Goal: Task Accomplishment & Management: Manage account settings

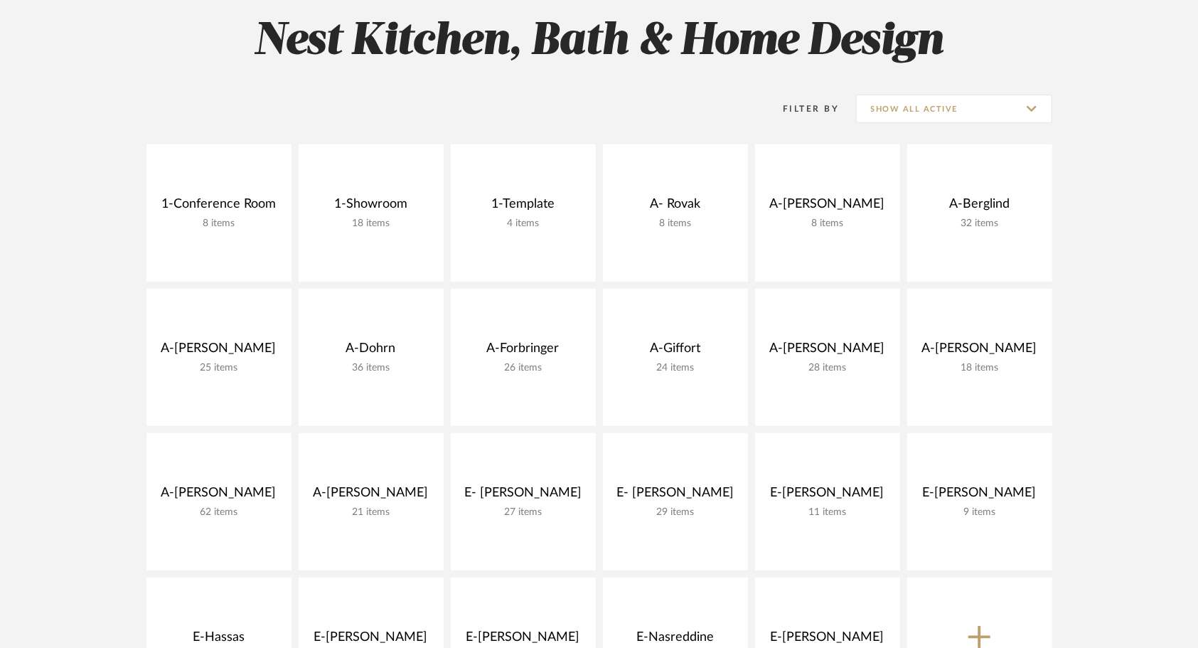
scroll to position [320, 0]
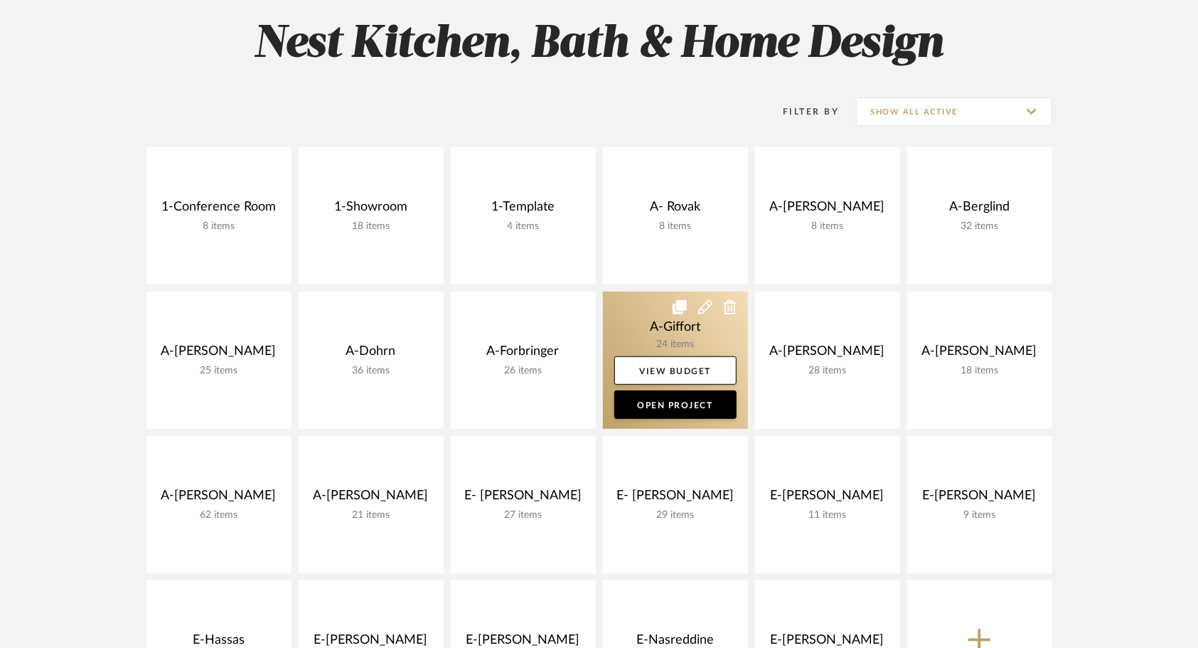
click at [634, 292] on link at bounding box center [675, 360] width 145 height 137
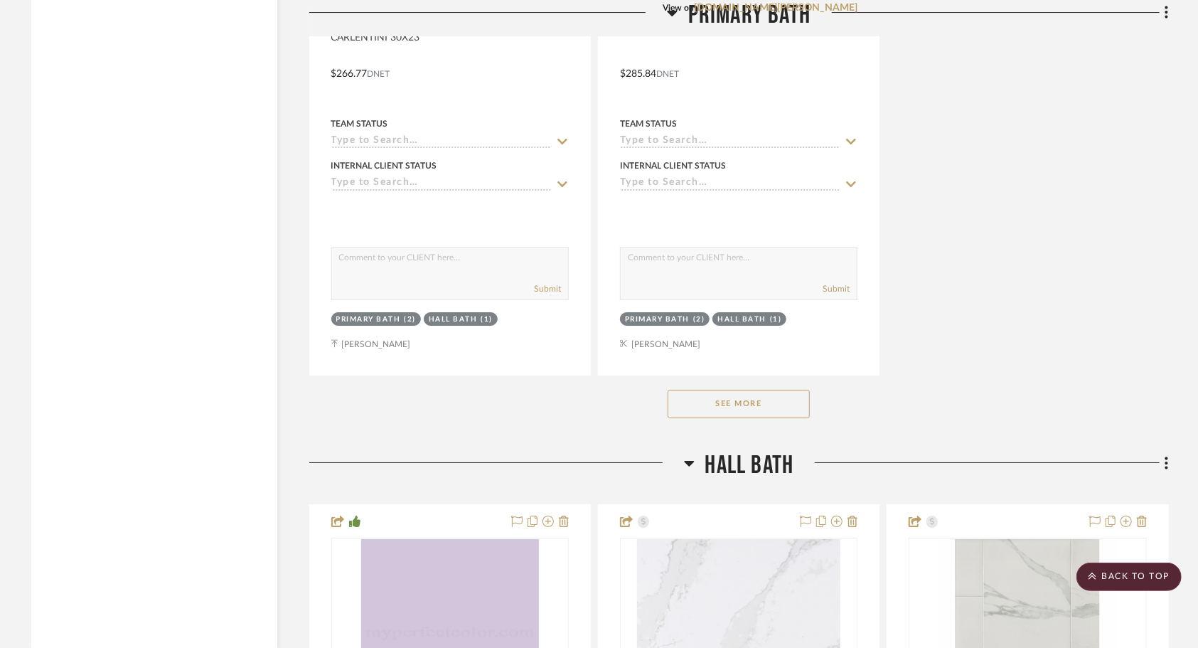
scroll to position [3341, 0]
click at [751, 388] on button "See More" at bounding box center [739, 402] width 142 height 28
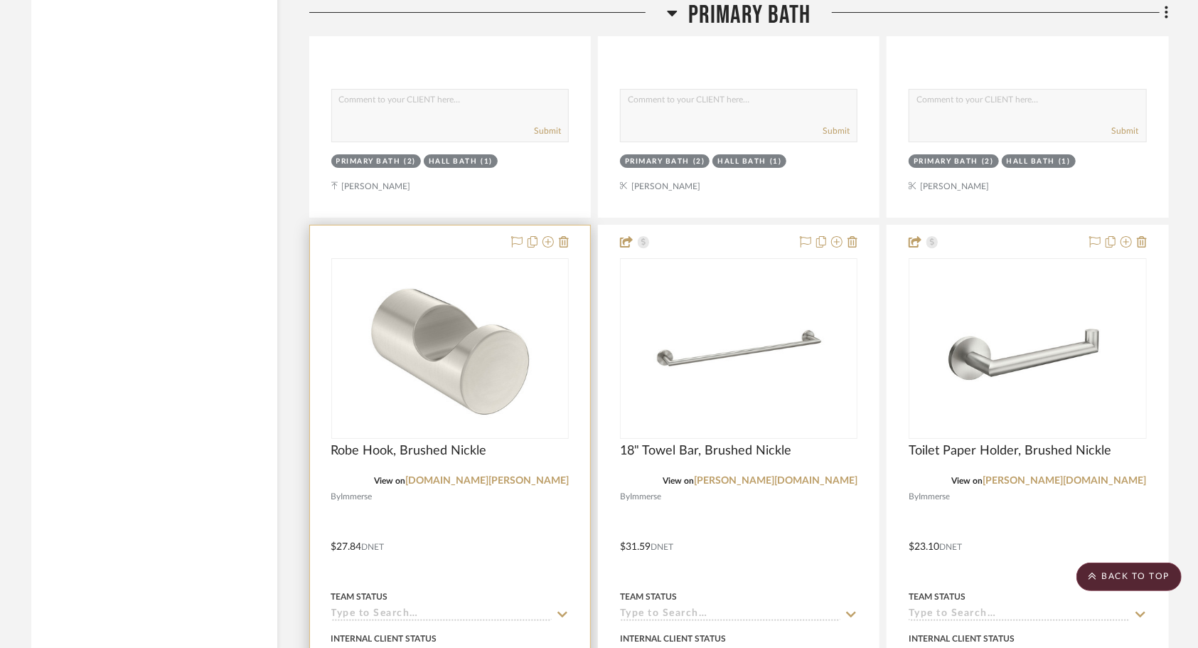
scroll to position [3498, 0]
click at [566, 235] on icon at bounding box center [564, 240] width 10 height 11
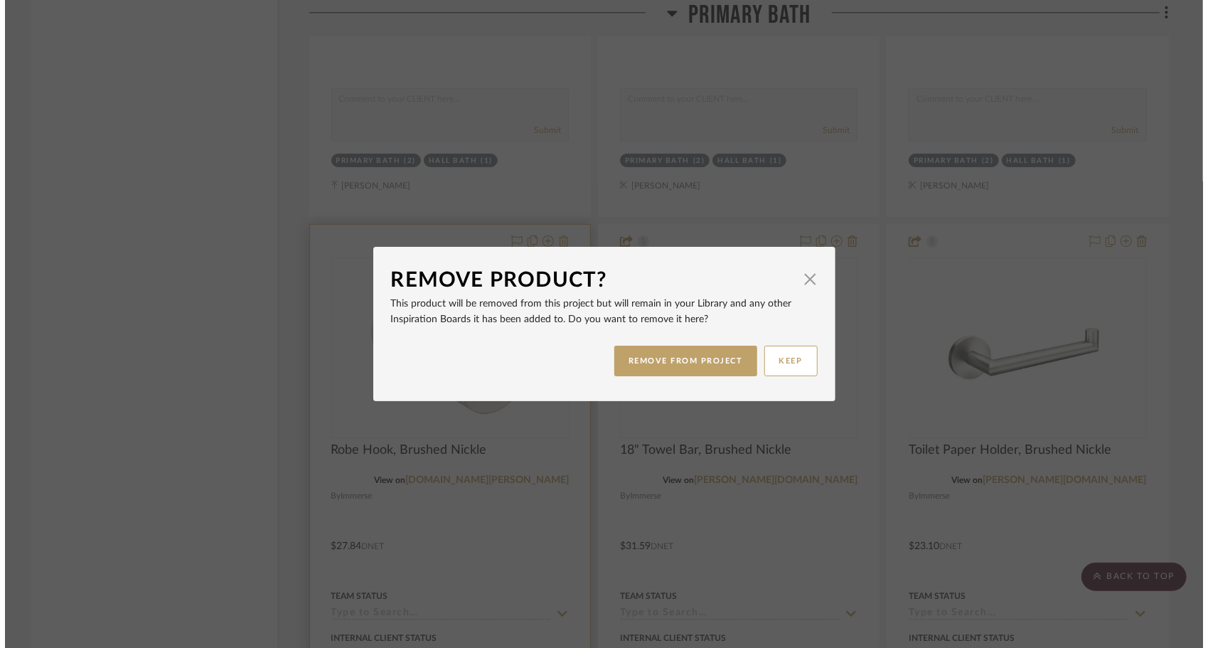
scroll to position [0, 0]
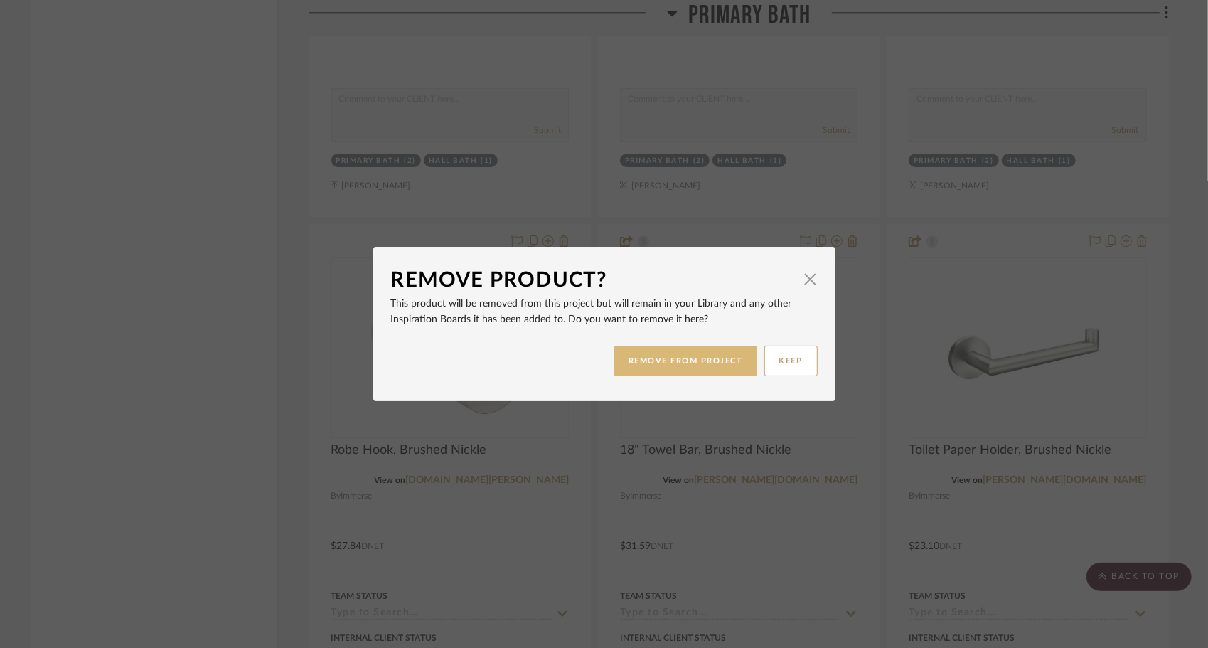
click at [692, 361] on button "REMOVE FROM PROJECT" at bounding box center [686, 361] width 143 height 31
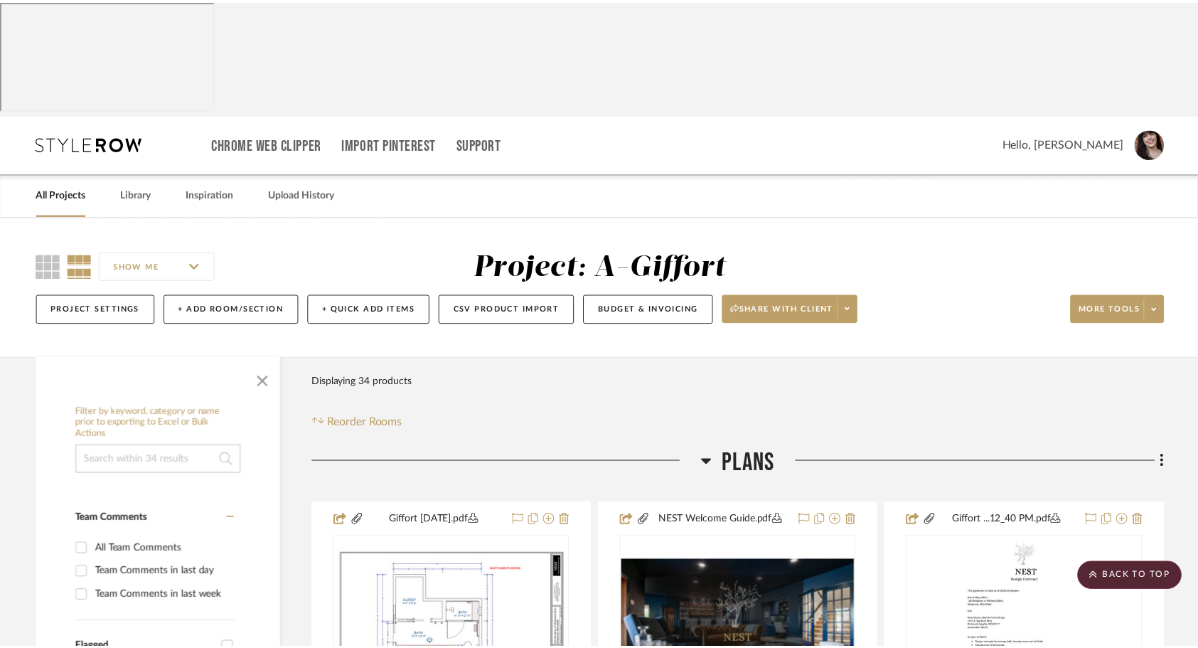
scroll to position [3498, 0]
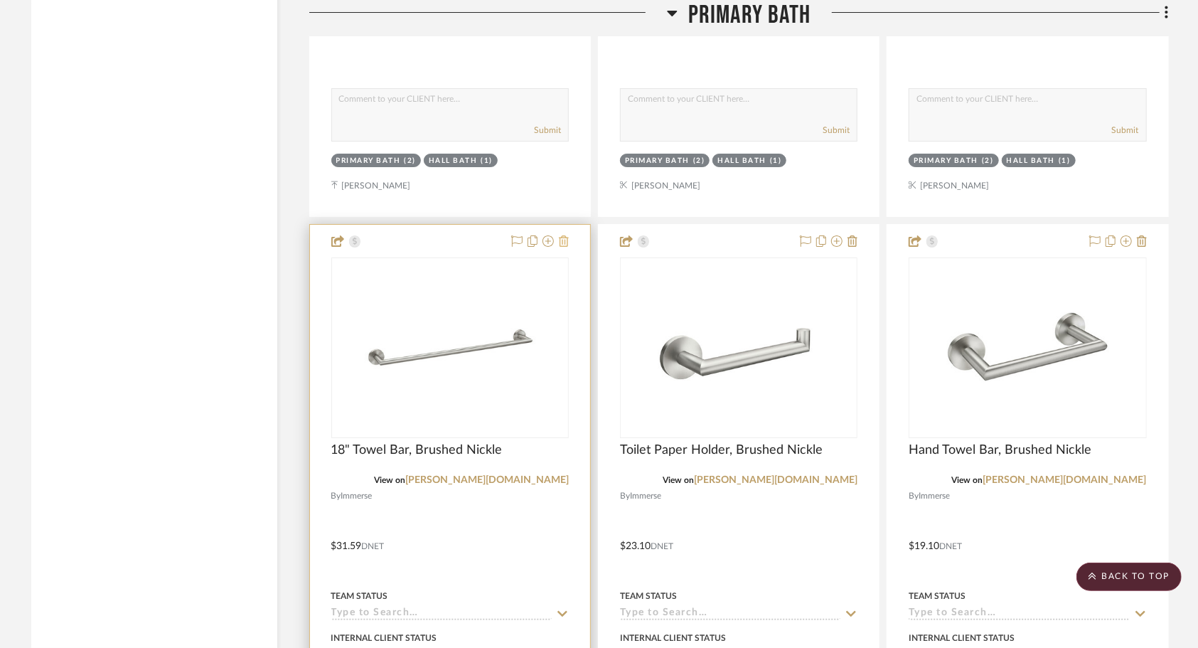
click at [566, 235] on icon at bounding box center [564, 240] width 10 height 11
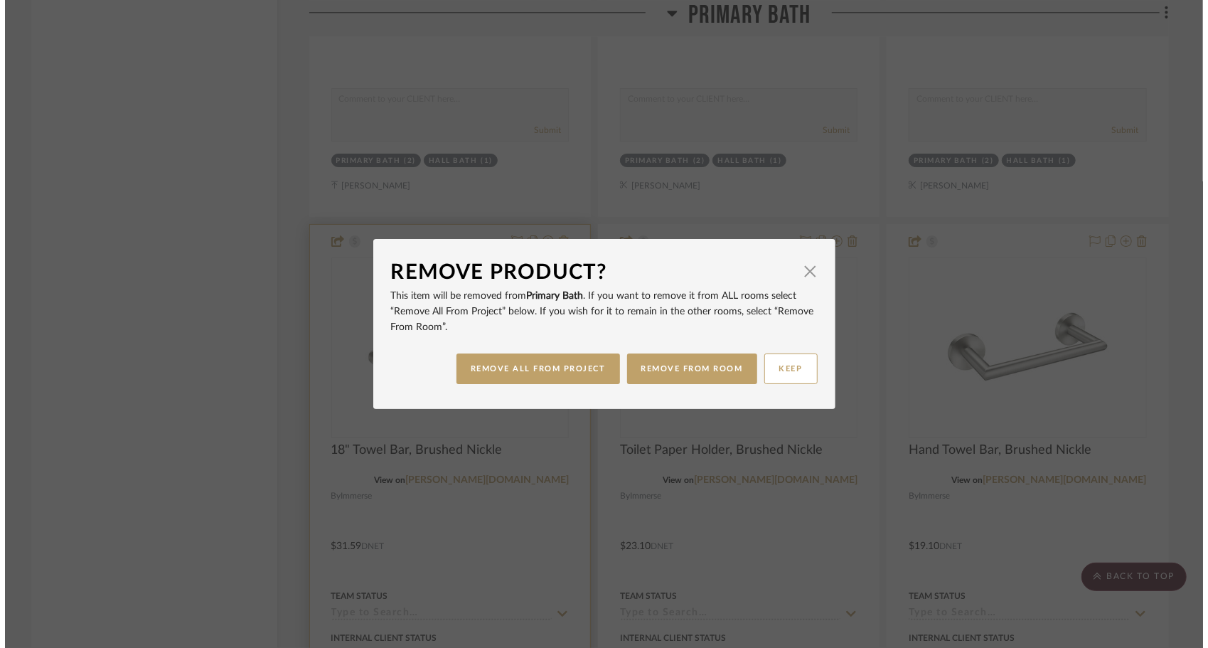
scroll to position [0, 0]
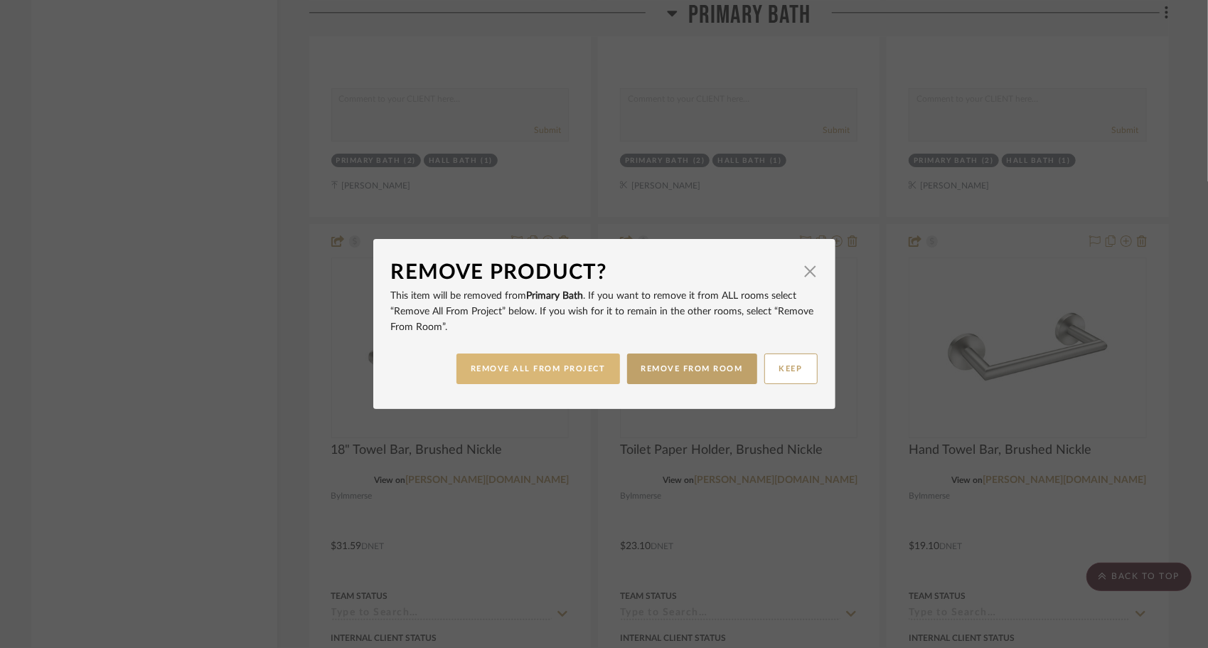
click at [578, 377] on button "REMOVE ALL FROM PROJECT" at bounding box center [539, 368] width 164 height 31
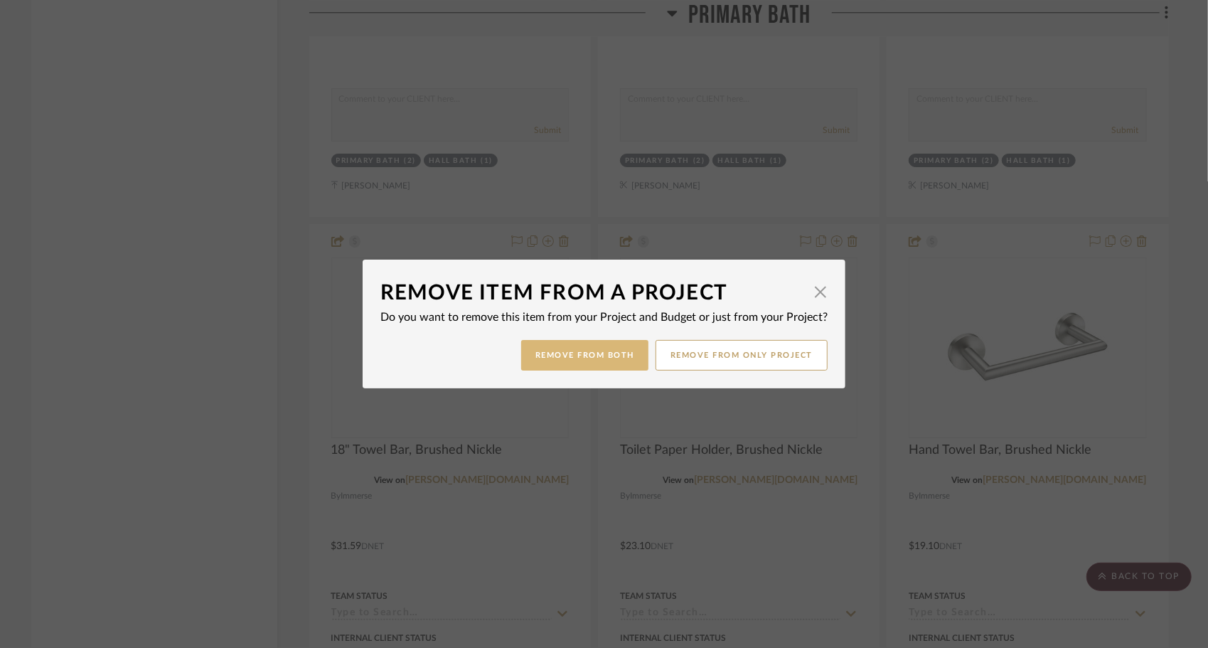
click at [576, 357] on button "Remove from Both" at bounding box center [584, 355] width 127 height 31
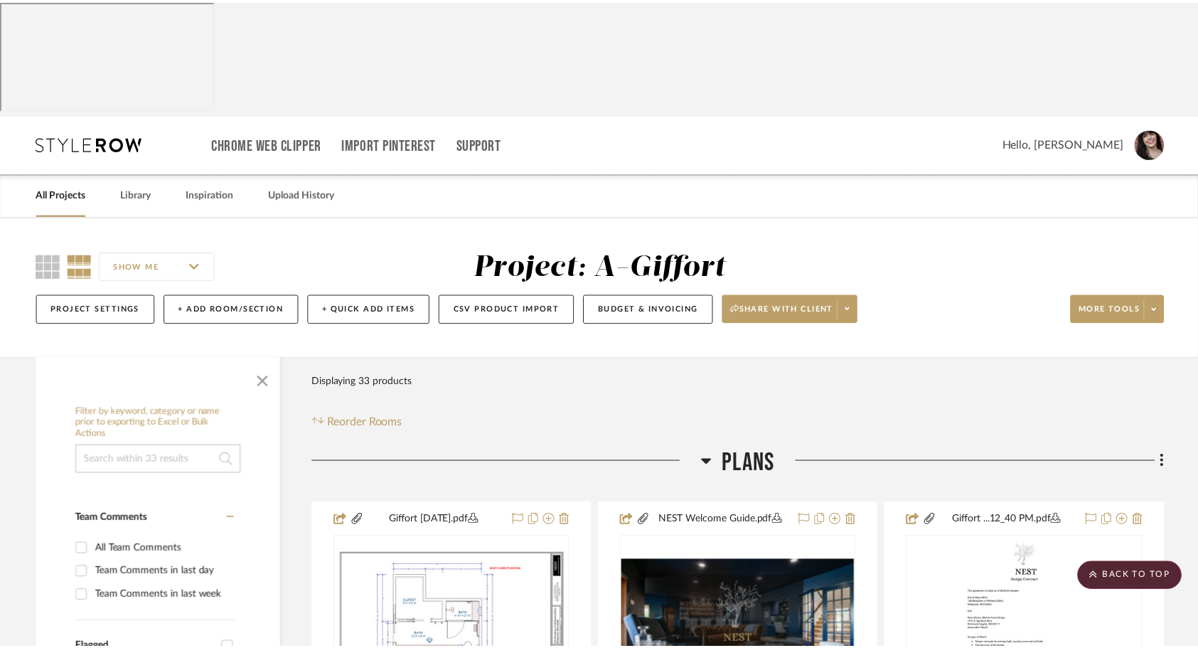
scroll to position [3498, 0]
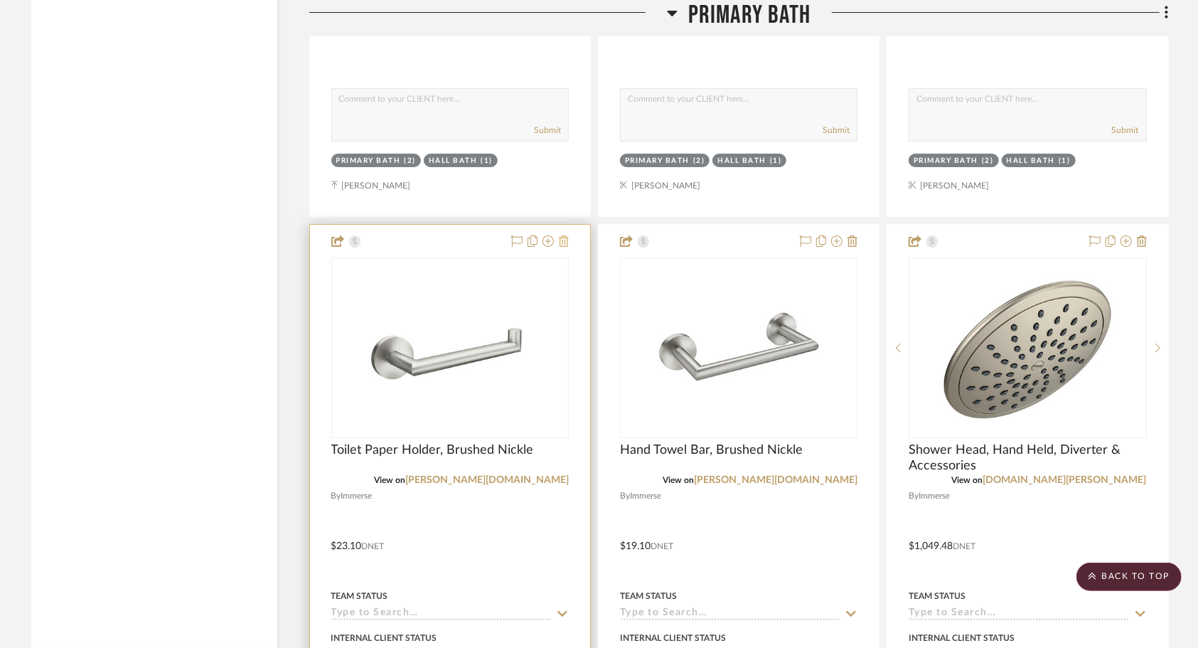
click at [565, 235] on icon at bounding box center [564, 240] width 10 height 11
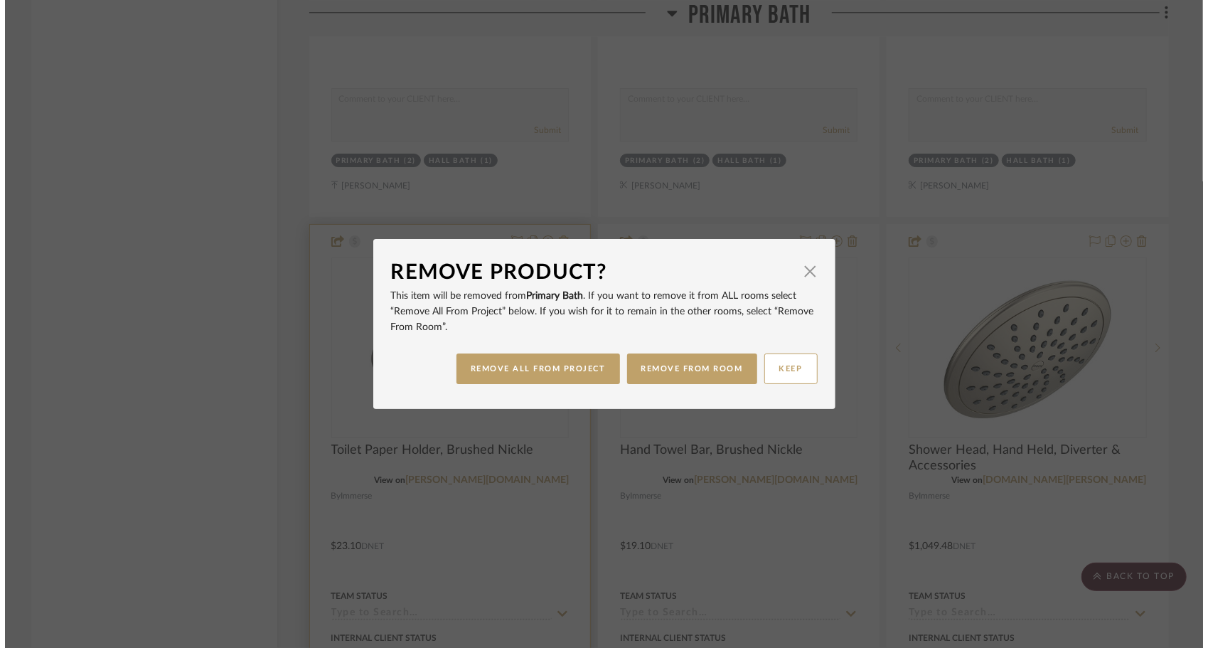
scroll to position [0, 0]
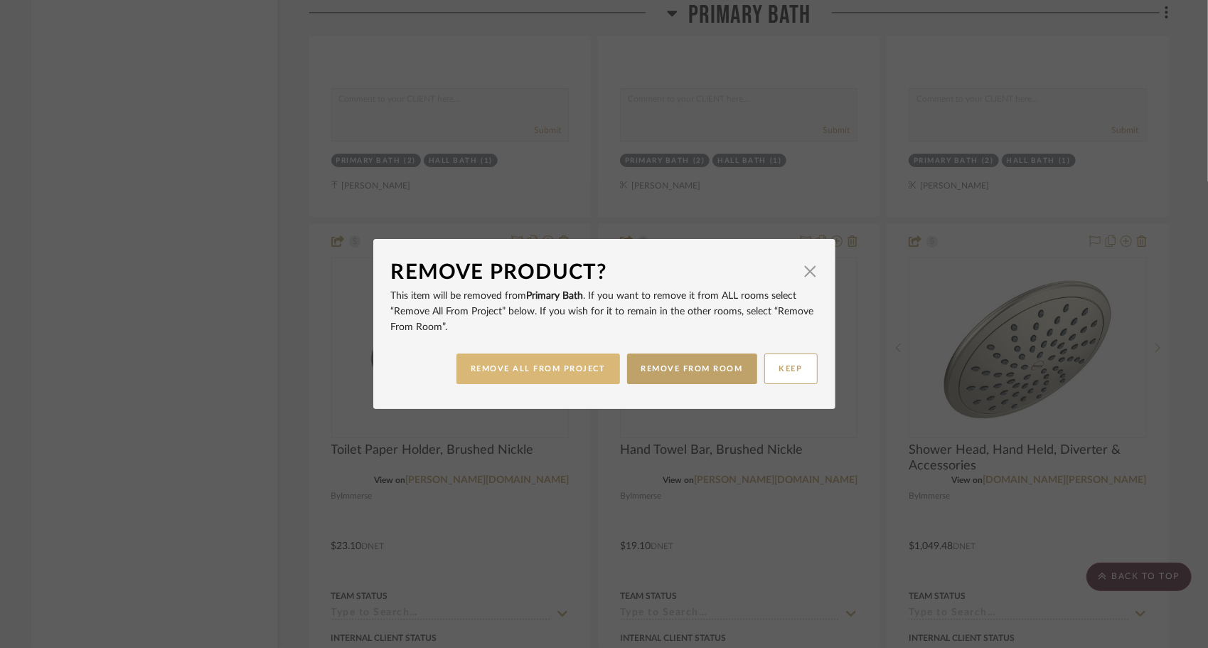
click at [558, 371] on button "REMOVE ALL FROM PROJECT" at bounding box center [539, 368] width 164 height 31
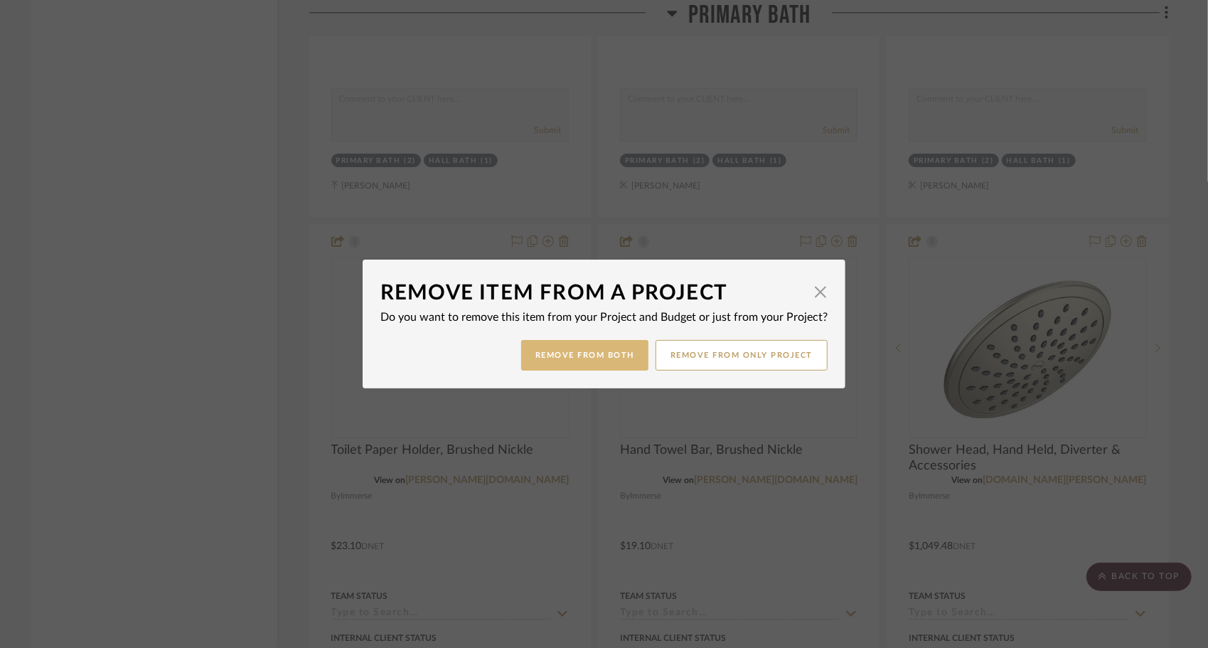
click at [553, 353] on button "Remove from Both" at bounding box center [584, 355] width 127 height 31
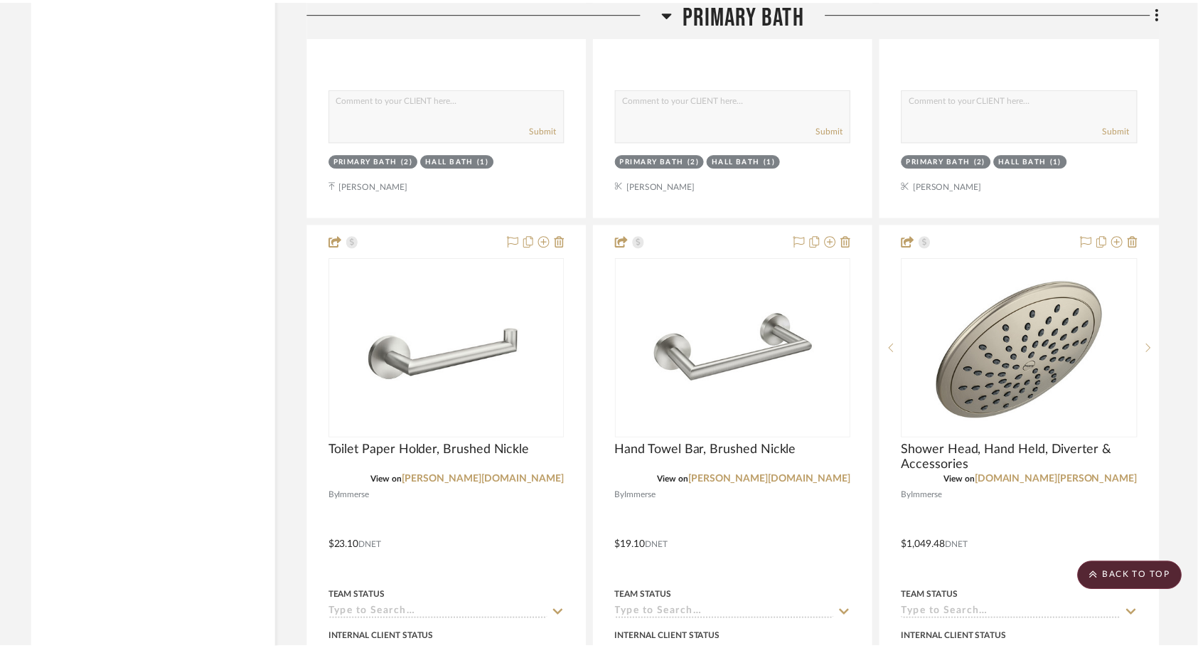
scroll to position [3498, 0]
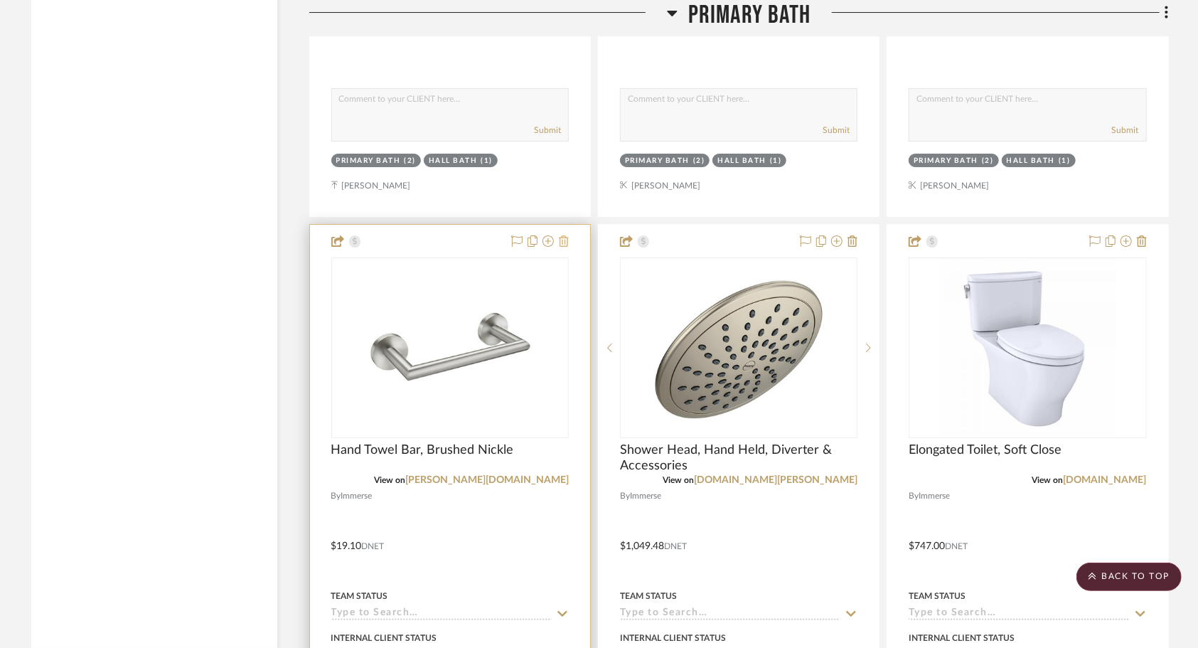
click at [565, 235] on icon at bounding box center [564, 240] width 10 height 11
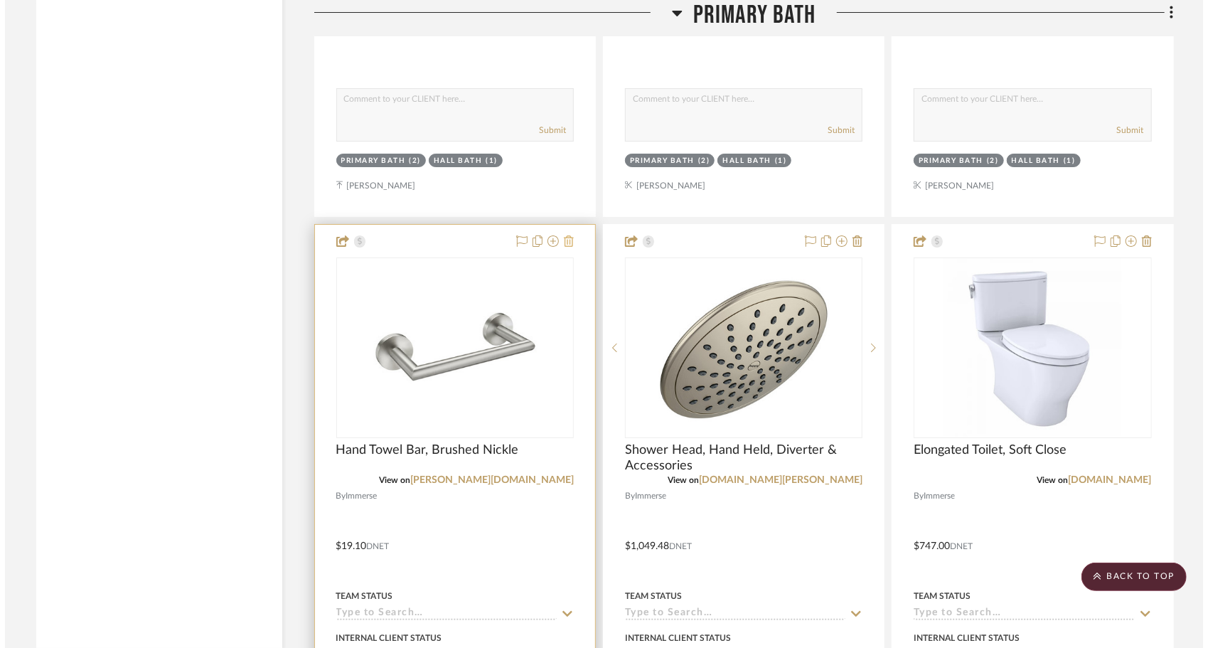
scroll to position [0, 0]
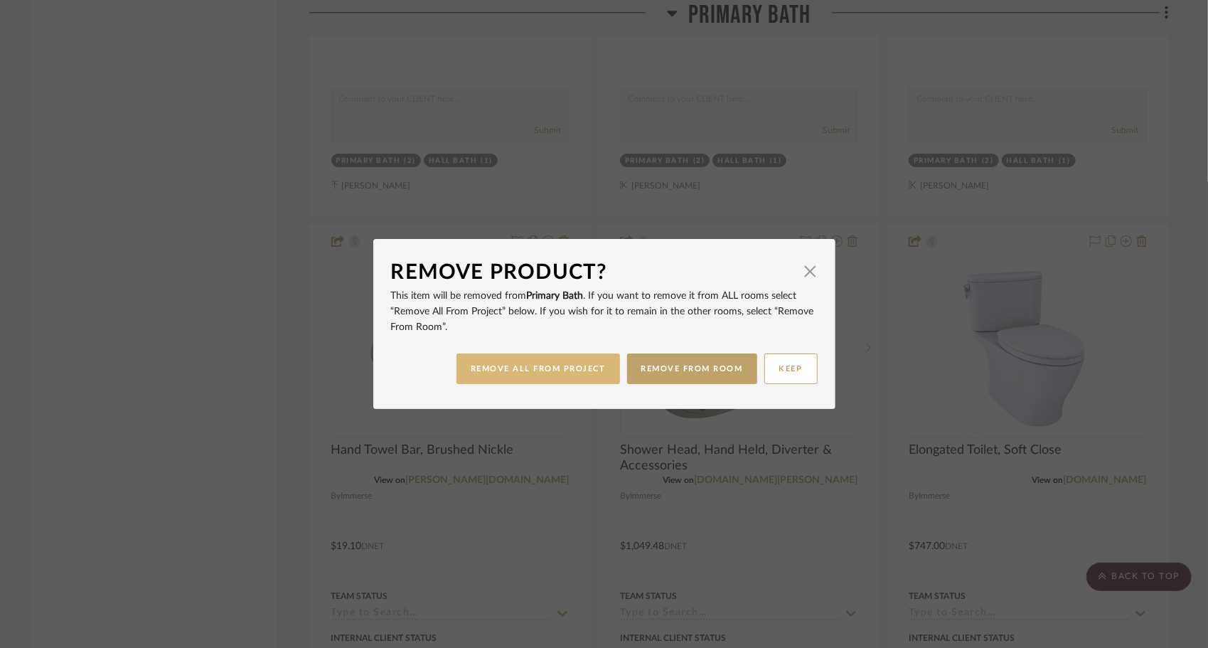
click at [525, 367] on button "REMOVE ALL FROM PROJECT" at bounding box center [539, 368] width 164 height 31
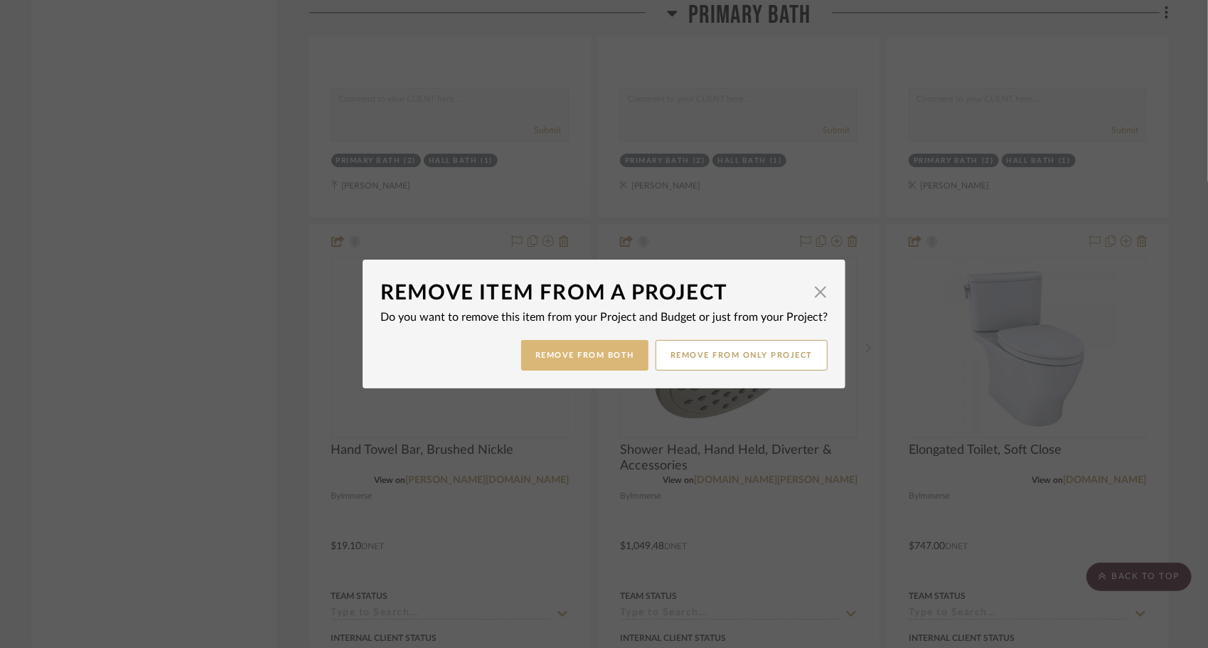
click at [548, 358] on button "Remove from Both" at bounding box center [584, 355] width 127 height 31
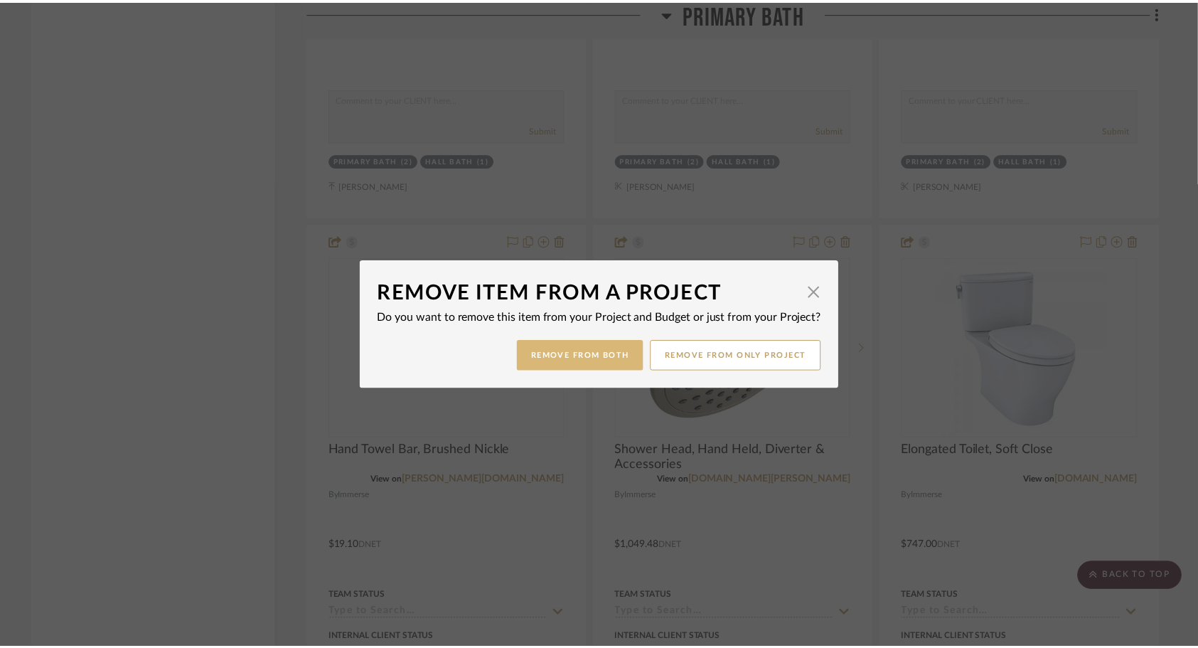
scroll to position [3498, 0]
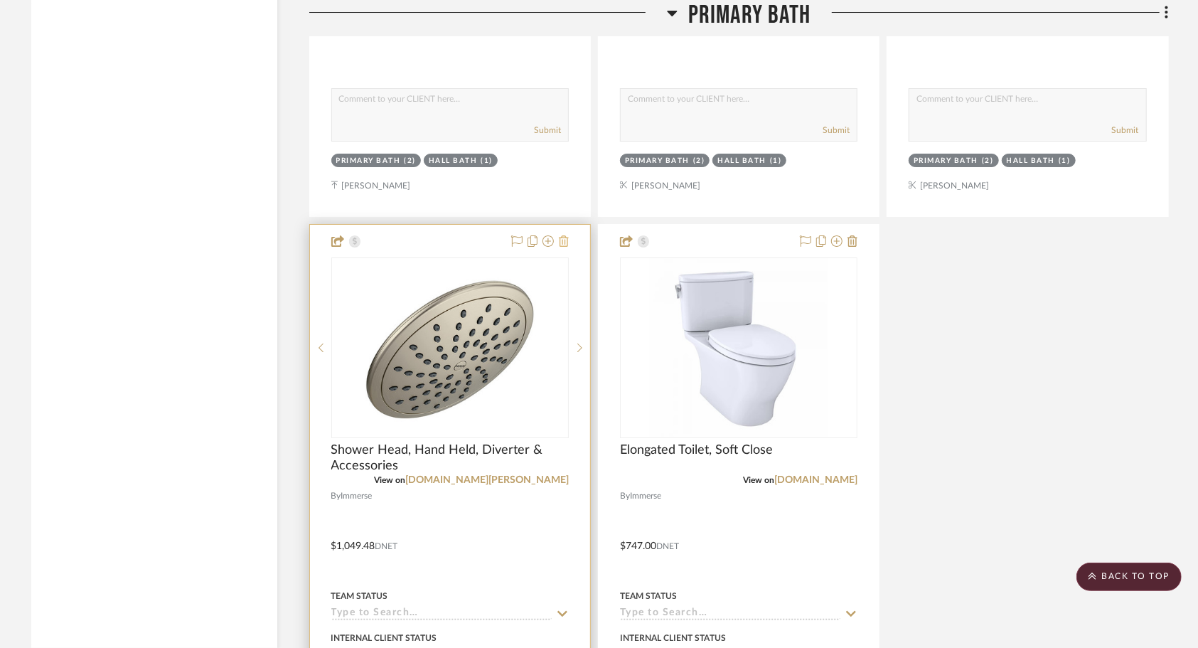
click at [563, 235] on icon at bounding box center [564, 240] width 10 height 11
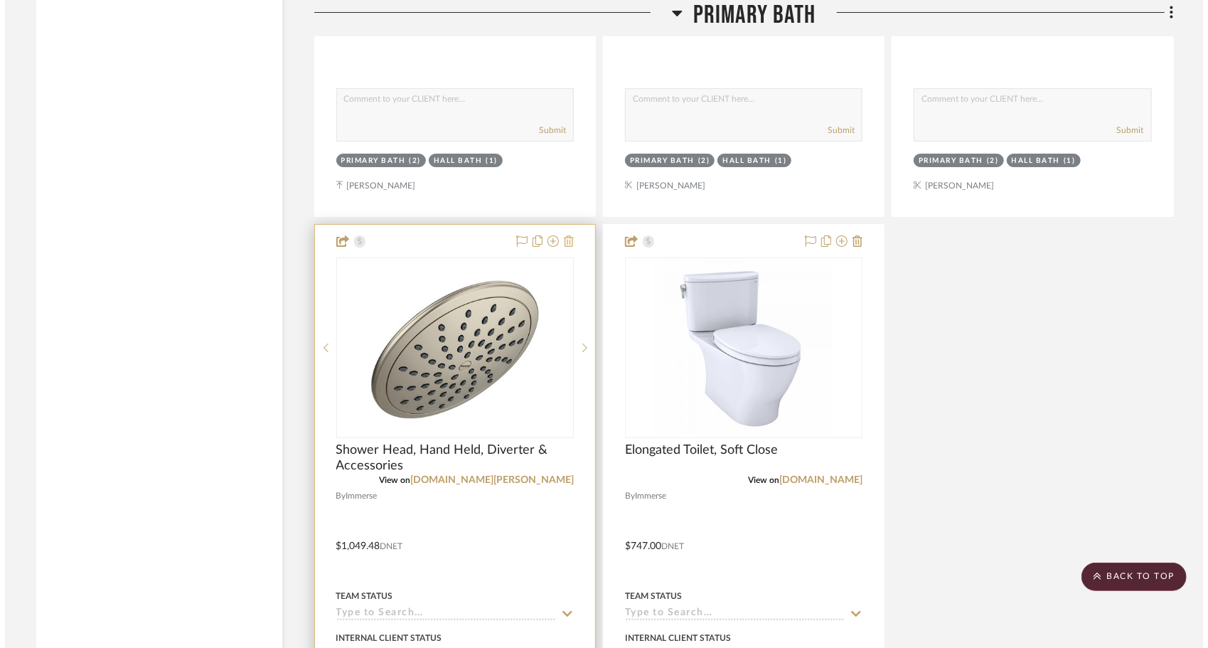
scroll to position [0, 0]
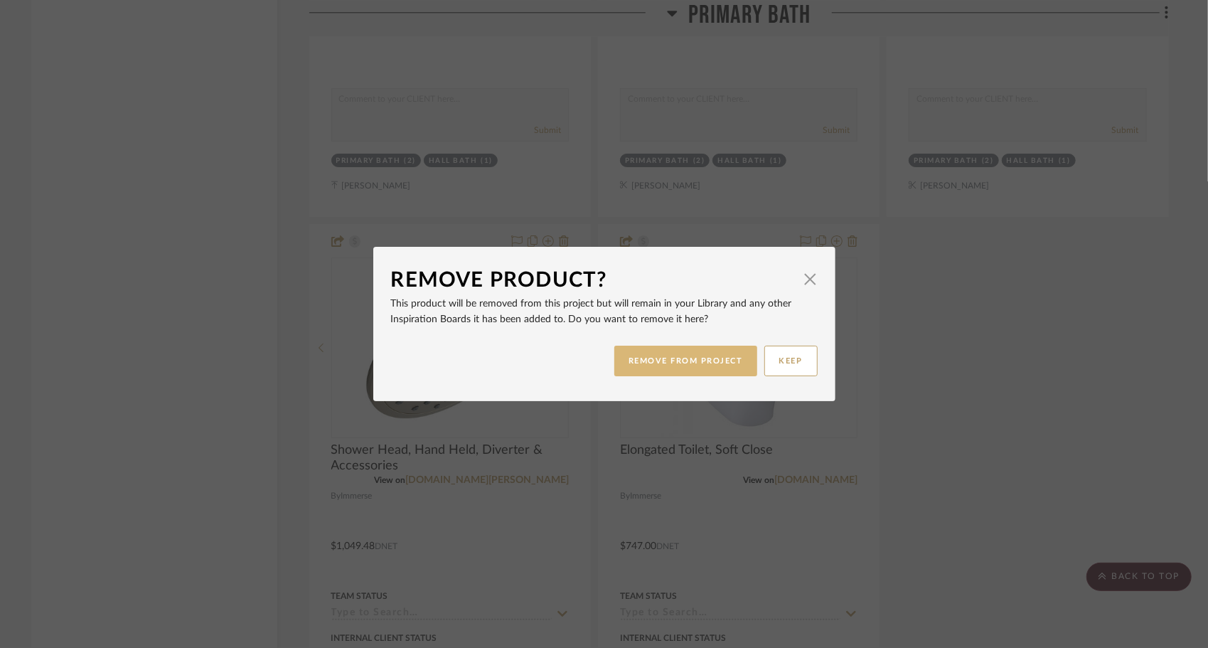
click at [666, 354] on button "REMOVE FROM PROJECT" at bounding box center [686, 361] width 143 height 31
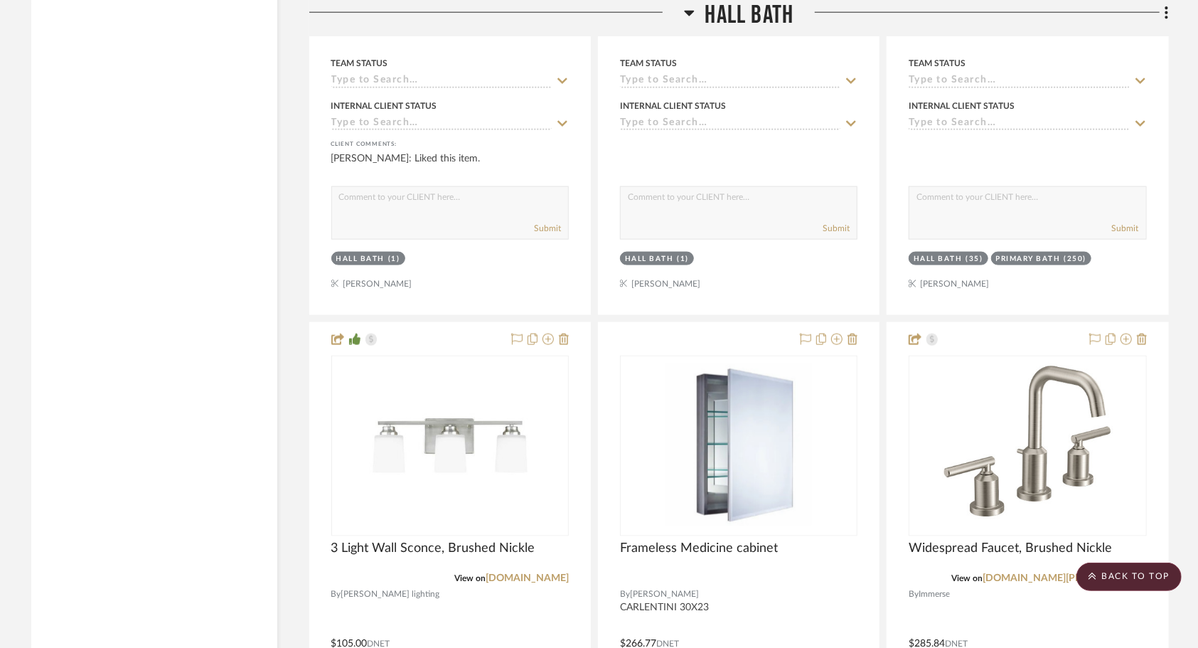
scroll to position [4784, 0]
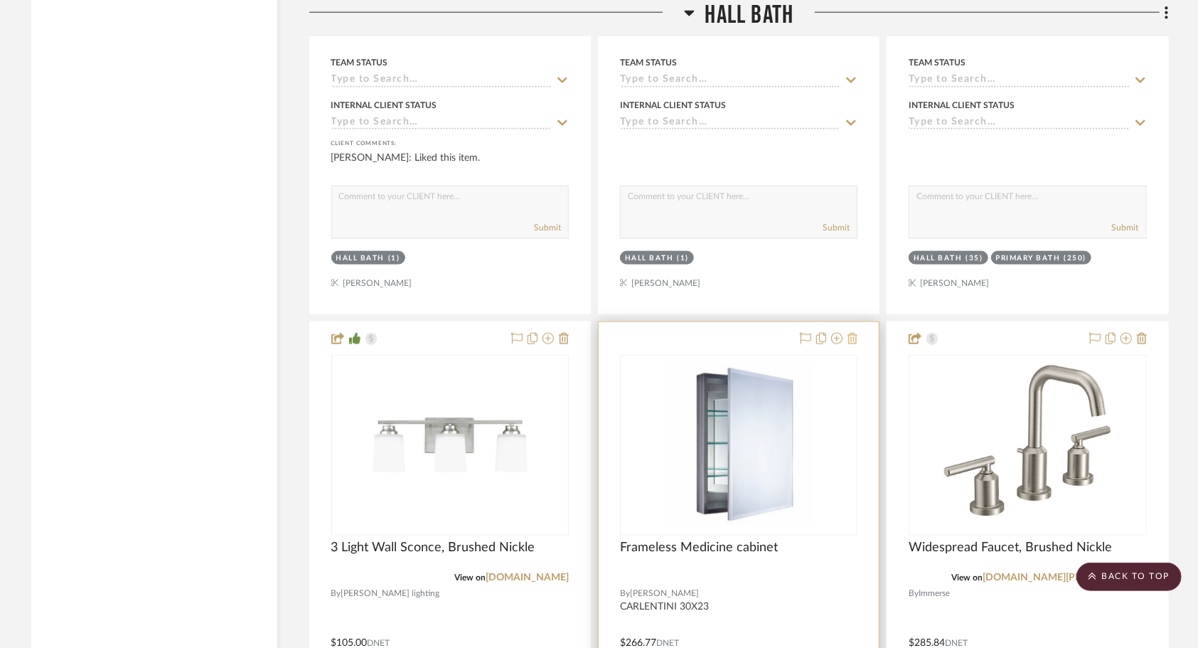
click at [853, 333] on icon at bounding box center [853, 338] width 10 height 11
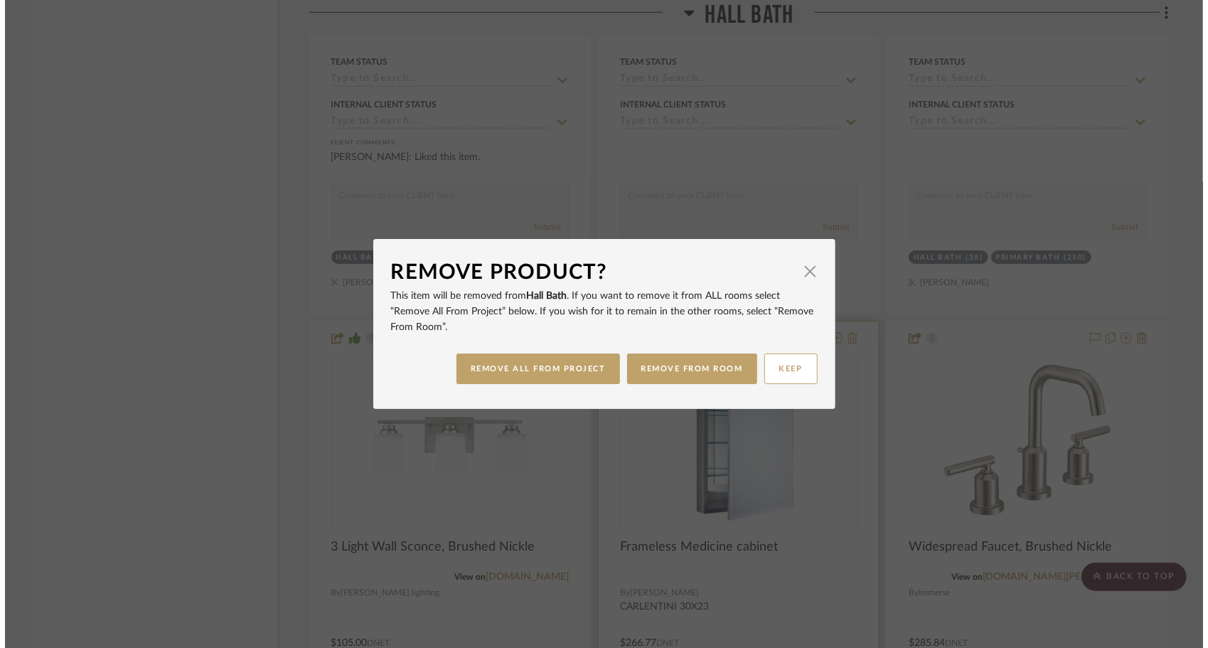
scroll to position [0, 0]
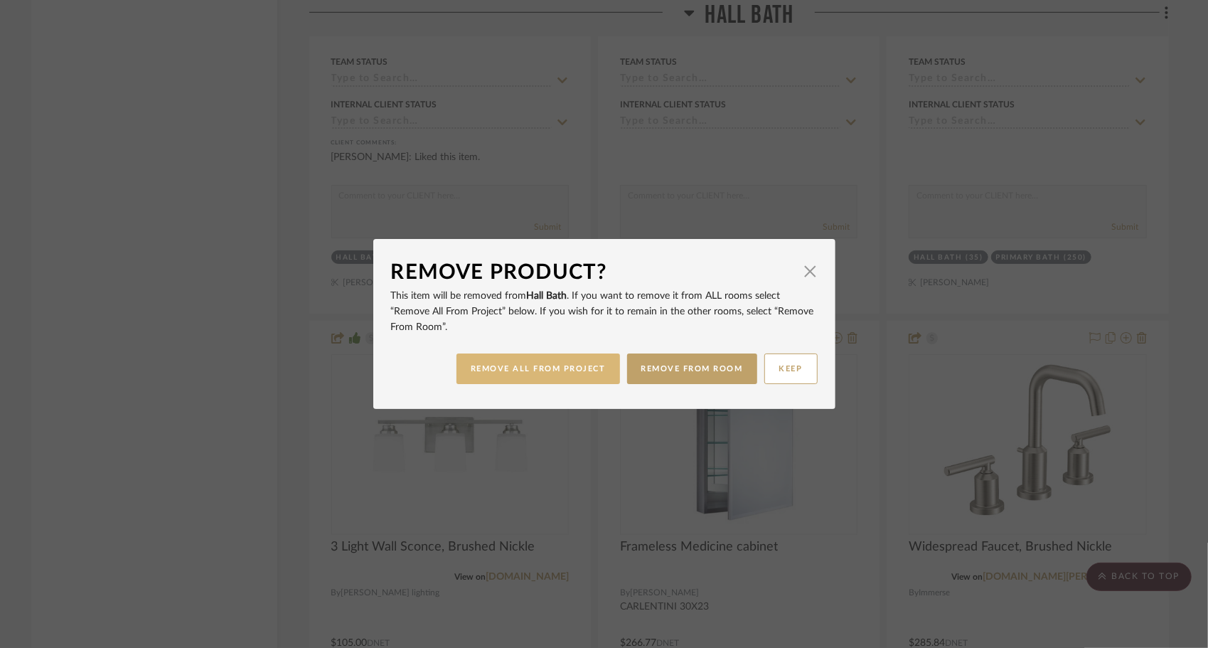
click at [498, 376] on button "REMOVE ALL FROM PROJECT" at bounding box center [539, 368] width 164 height 31
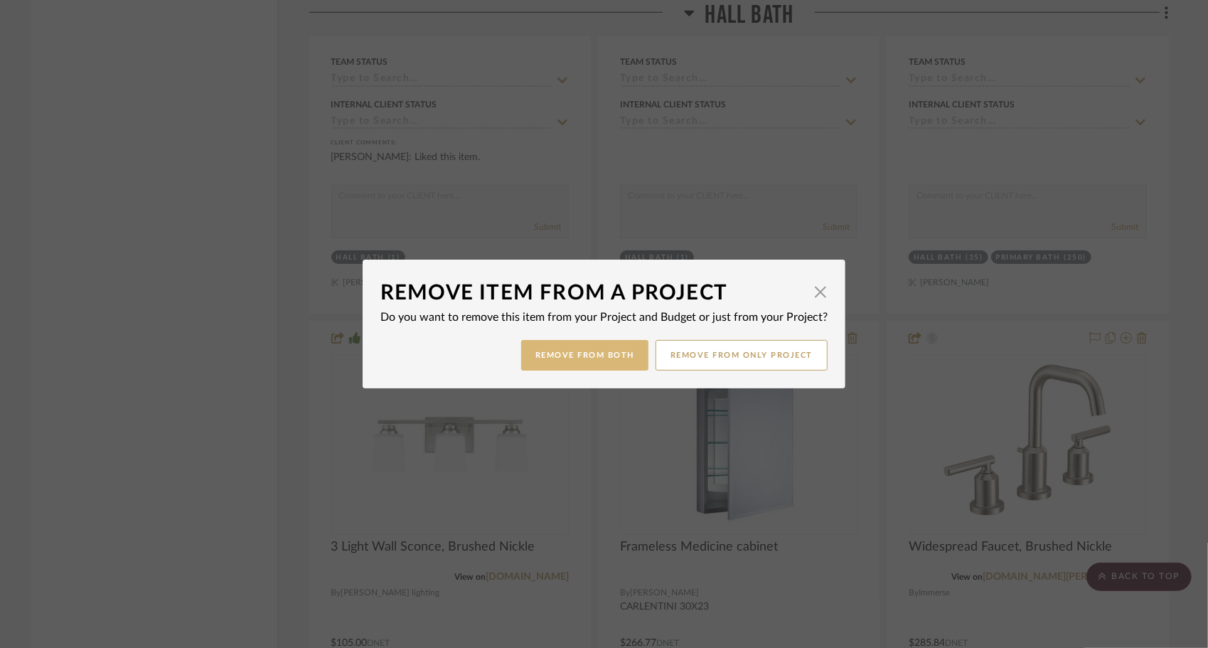
click at [559, 356] on button "Remove from Both" at bounding box center [584, 355] width 127 height 31
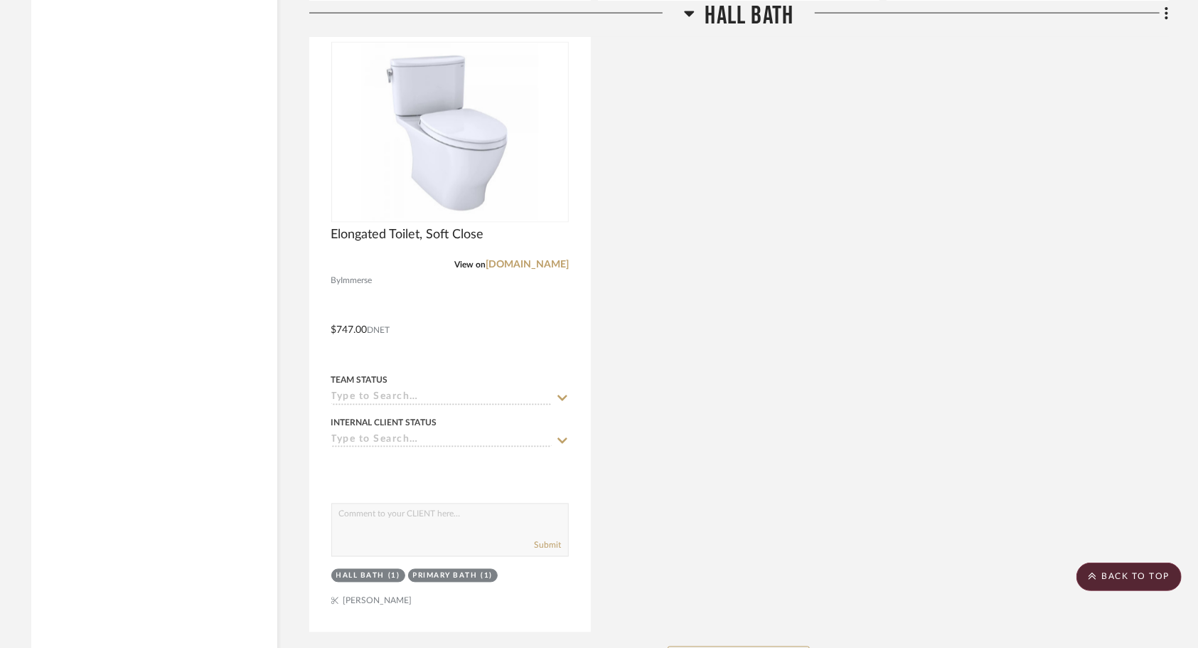
scroll to position [5093, 0]
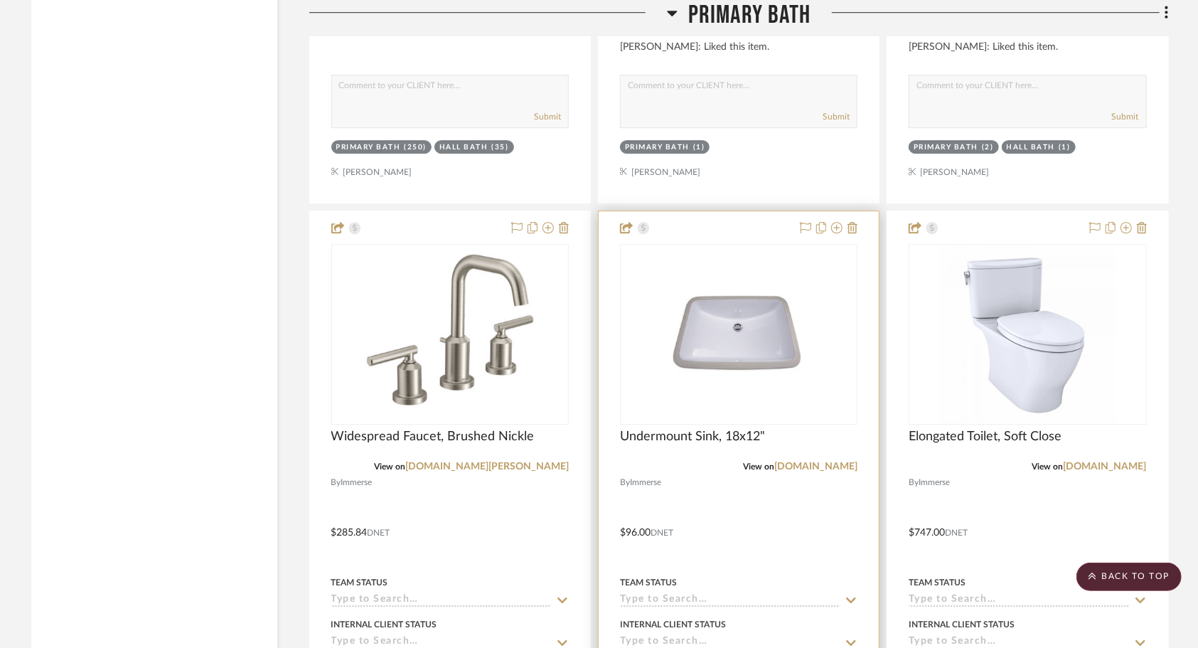
scroll to position [2881, 0]
